Goal: Task Accomplishment & Management: Manage account settings

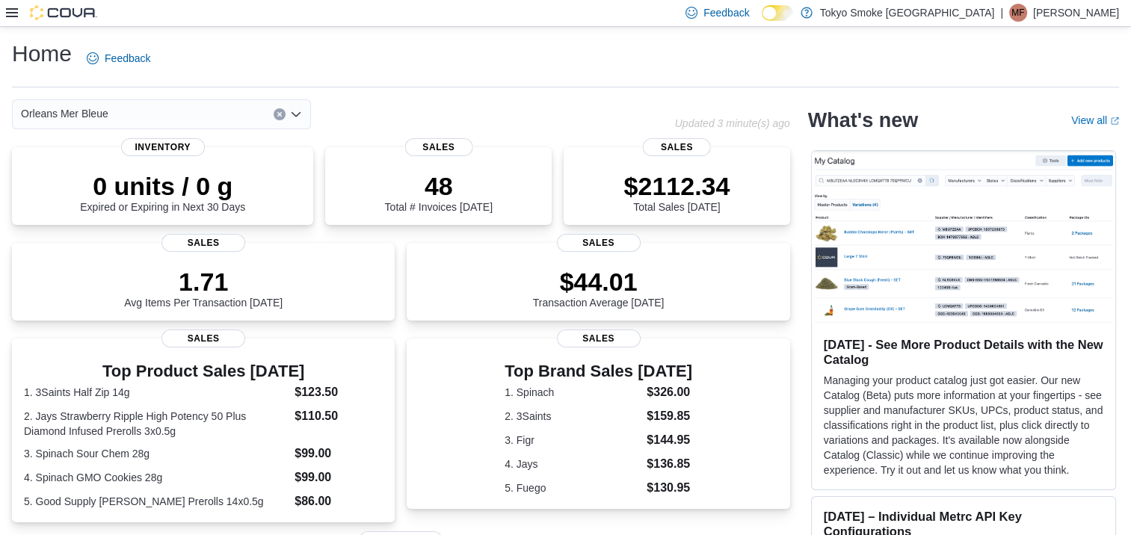
click at [9, 13] on icon at bounding box center [12, 12] width 12 height 9
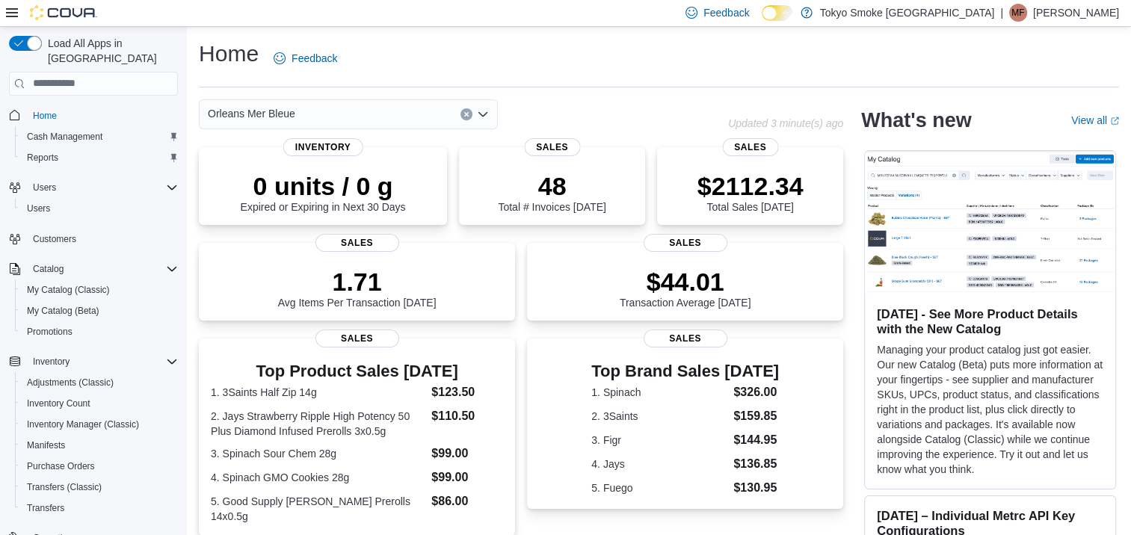
click at [1113, 6] on p "[PERSON_NAME]" at bounding box center [1076, 13] width 86 height 18
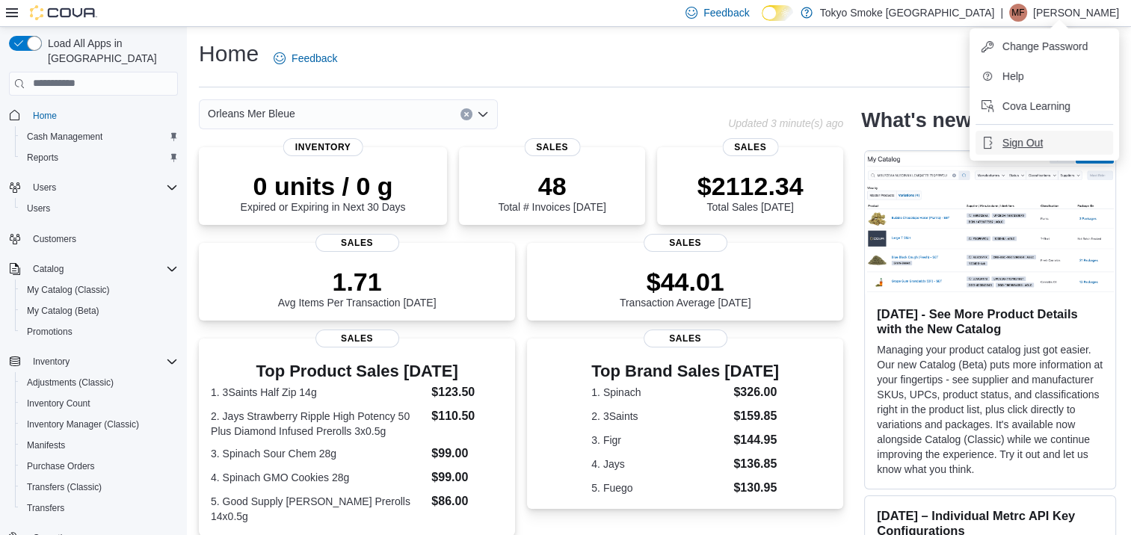
click at [1011, 140] on span "Sign Out" at bounding box center [1022, 142] width 40 height 15
